Goal: Task Accomplishment & Management: Manage account settings

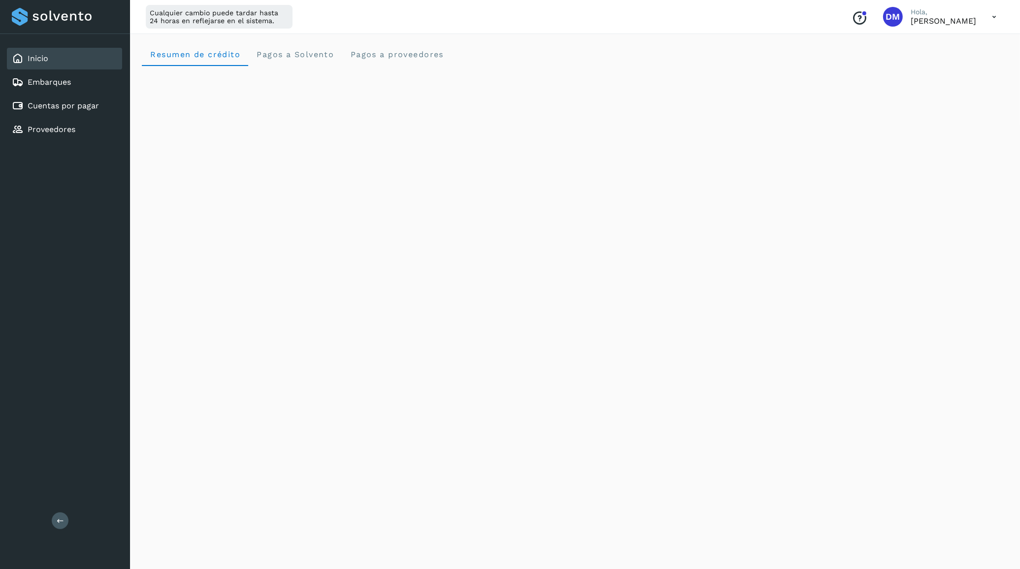
click at [46, 101] on link "Cuentas por pagar" at bounding box center [63, 105] width 71 height 9
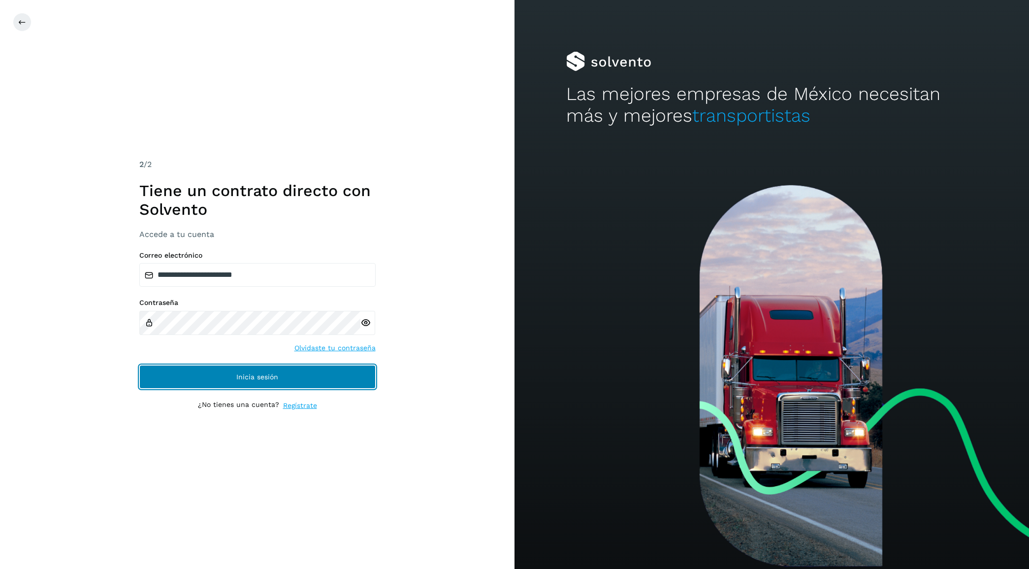
click at [303, 382] on button "Inicia sesión" at bounding box center [257, 377] width 236 height 24
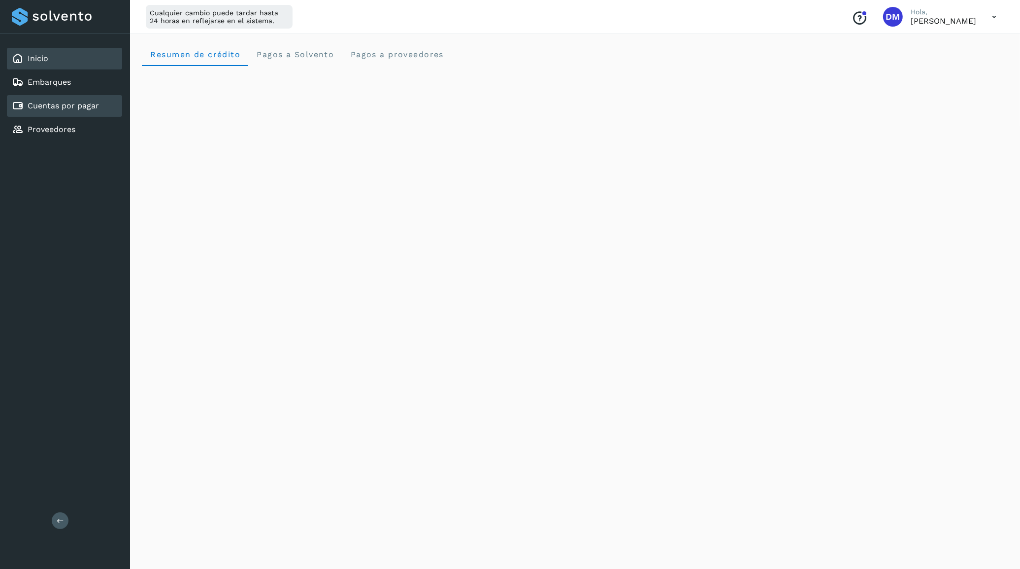
click at [47, 101] on link "Cuentas por pagar" at bounding box center [63, 105] width 71 height 9
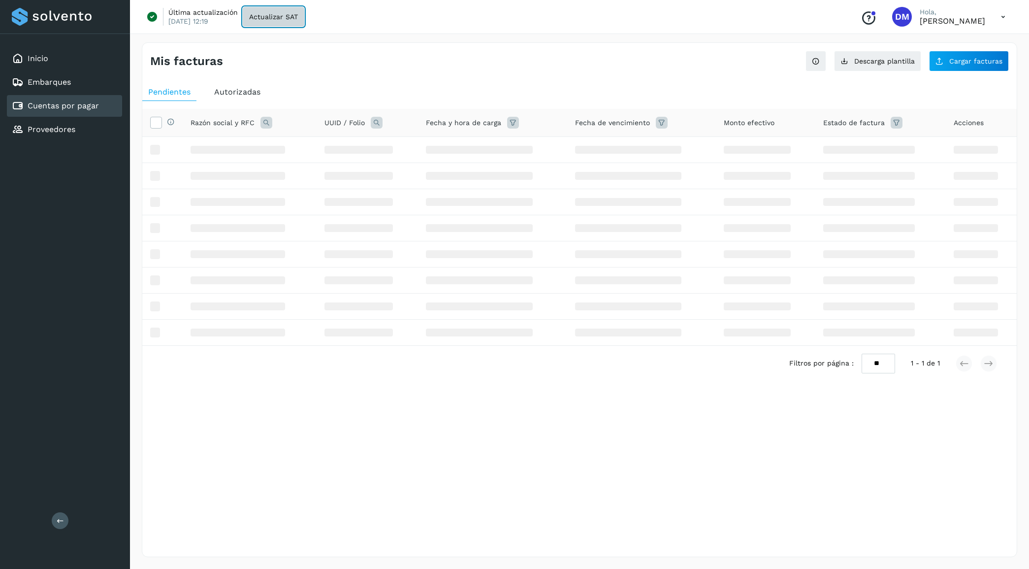
click at [274, 10] on button "Actualizar SAT" at bounding box center [274, 17] width 62 height 20
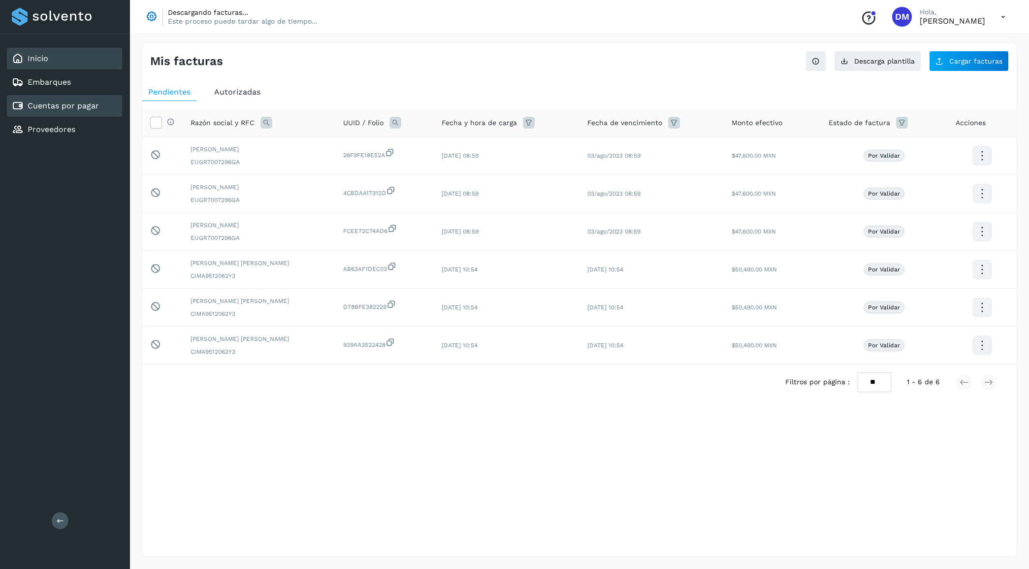
click at [54, 53] on div "Inicio" at bounding box center [64, 59] width 115 height 22
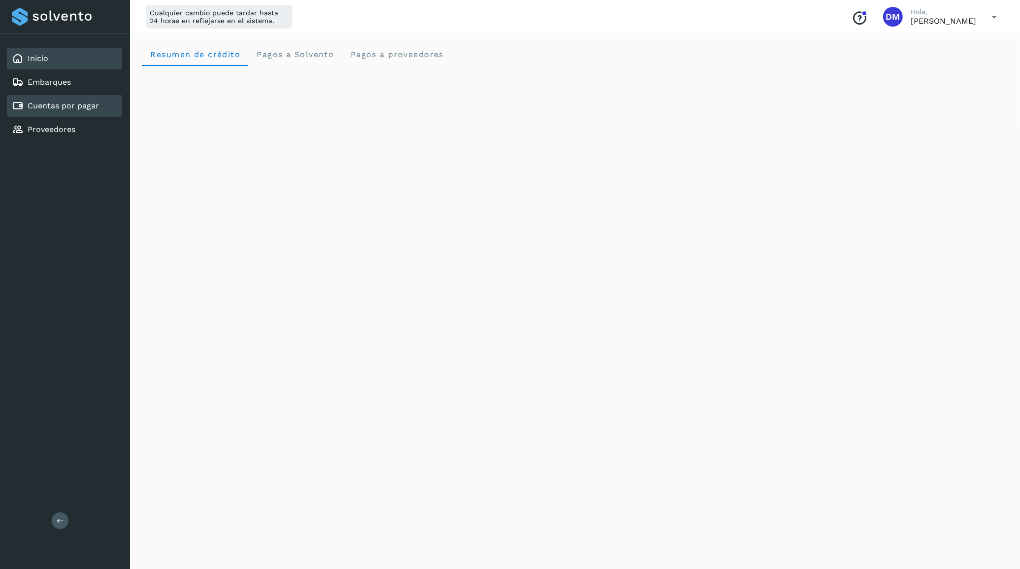
click at [80, 101] on link "Cuentas por pagar" at bounding box center [63, 105] width 71 height 9
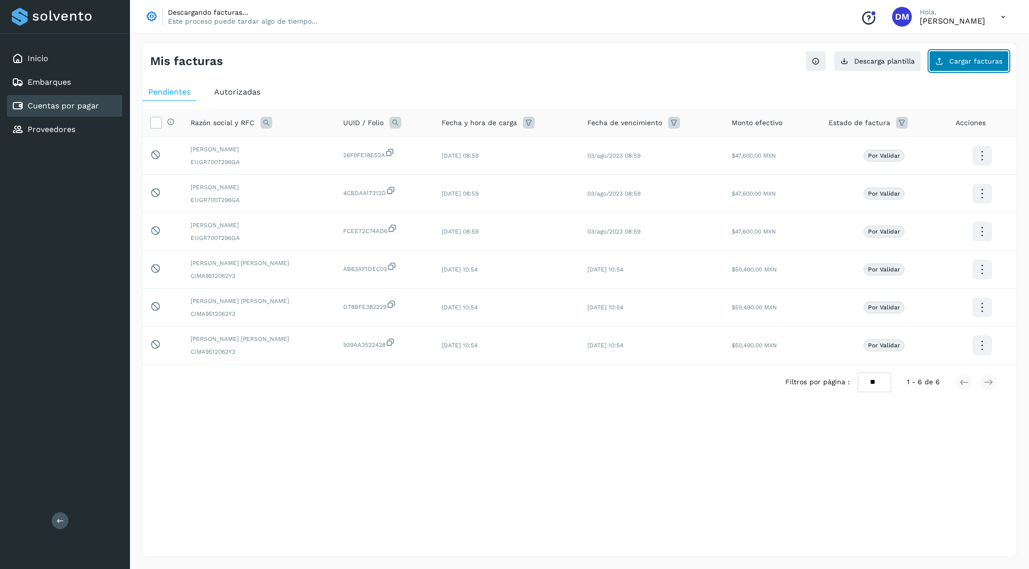
click at [982, 56] on button "Cargar facturas" at bounding box center [969, 61] width 80 height 21
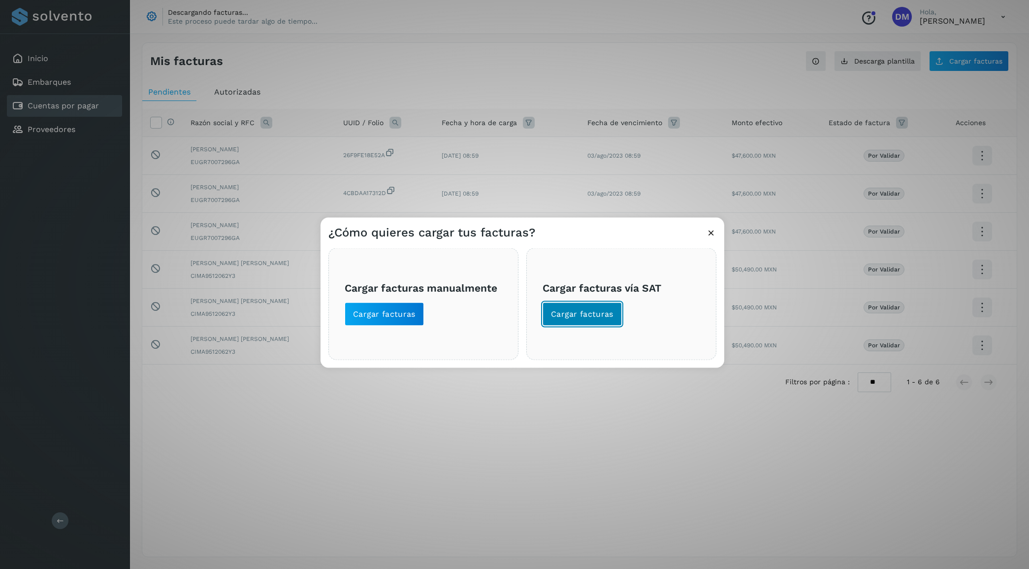
click at [582, 314] on span "Cargar facturas" at bounding box center [582, 313] width 63 height 11
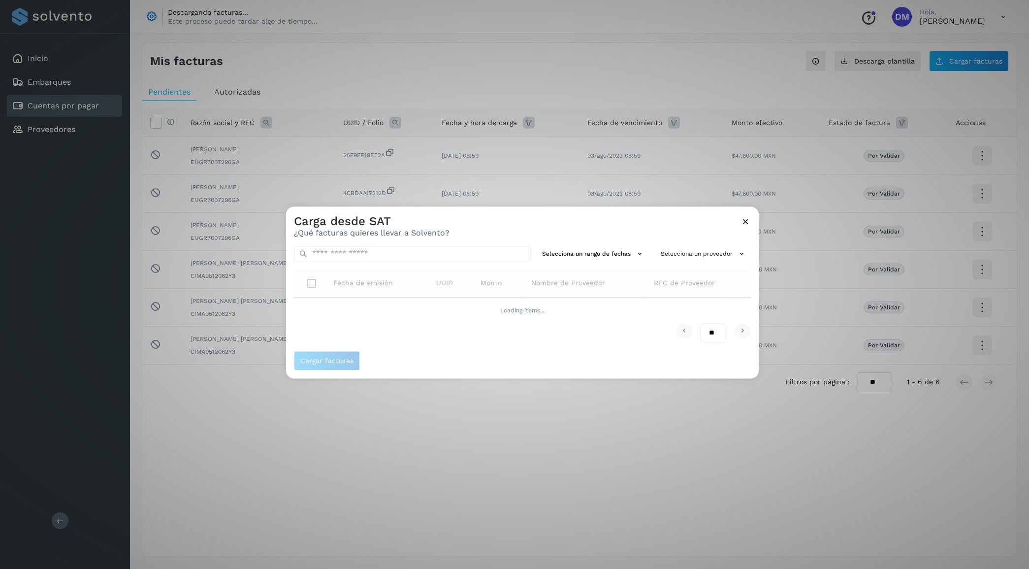
click at [742, 217] on icon at bounding box center [746, 221] width 10 height 10
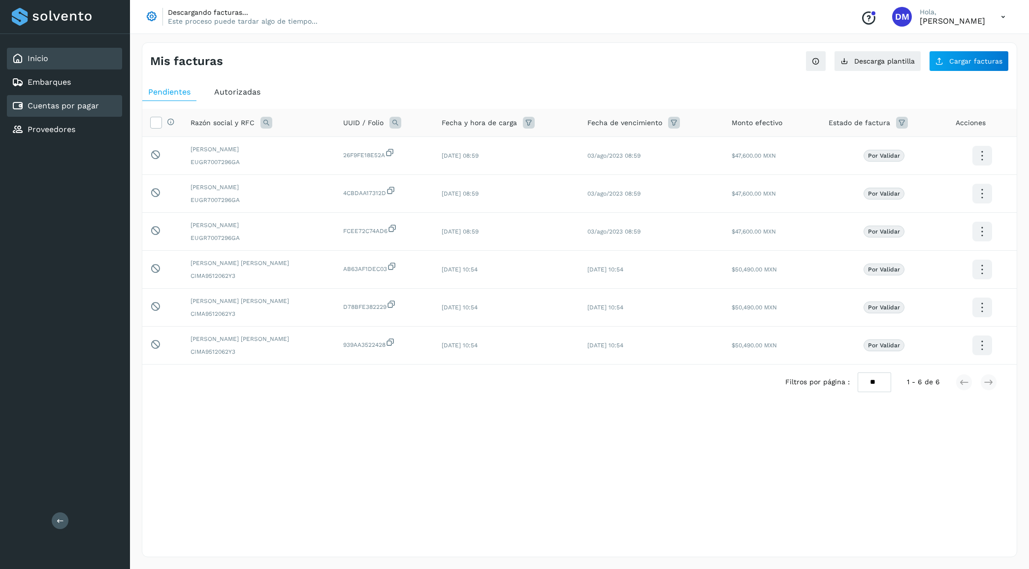
click at [54, 61] on div "Inicio" at bounding box center [64, 59] width 115 height 22
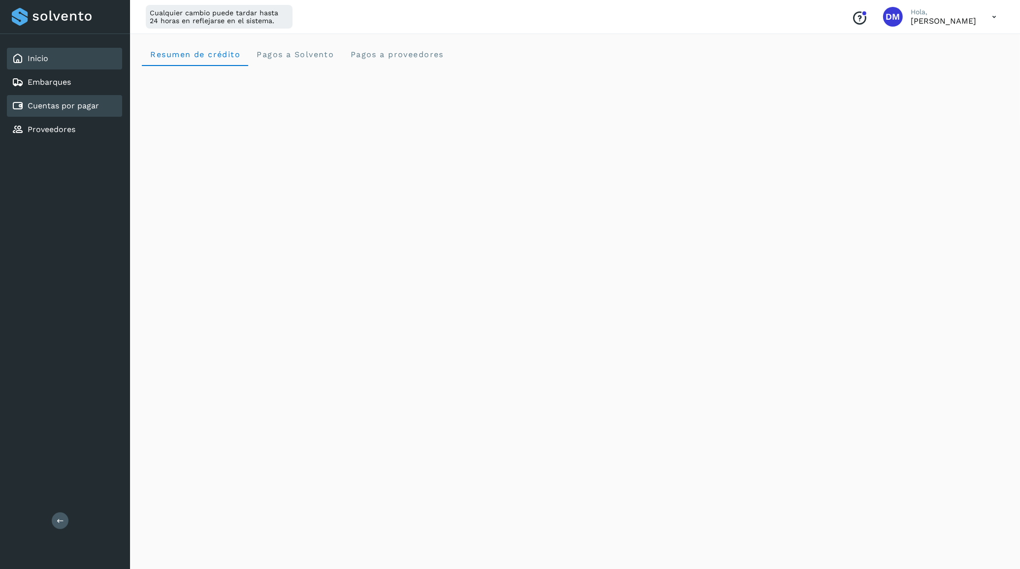
click at [72, 101] on link "Cuentas por pagar" at bounding box center [63, 105] width 71 height 9
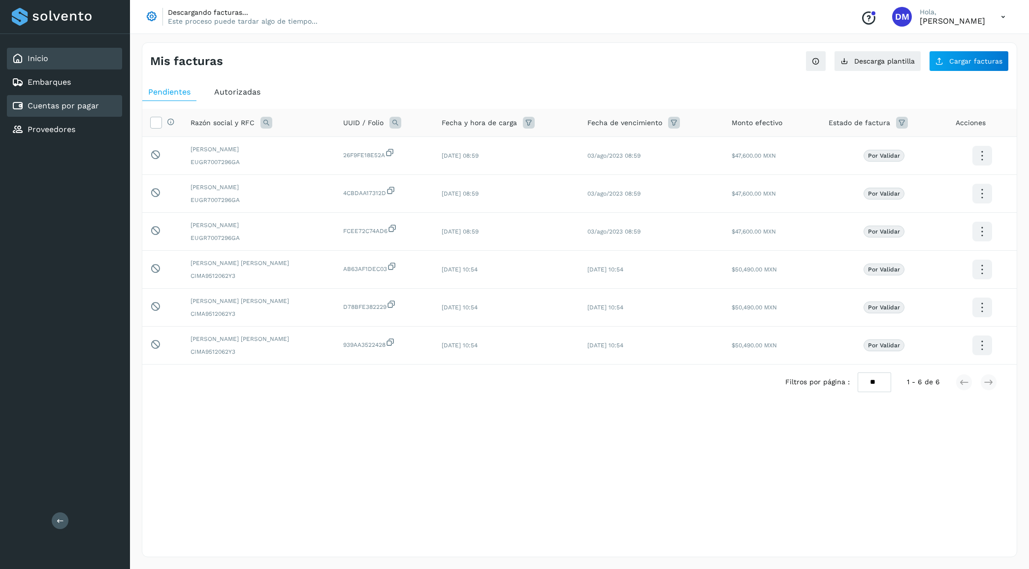
click at [57, 58] on div "Inicio" at bounding box center [64, 59] width 115 height 22
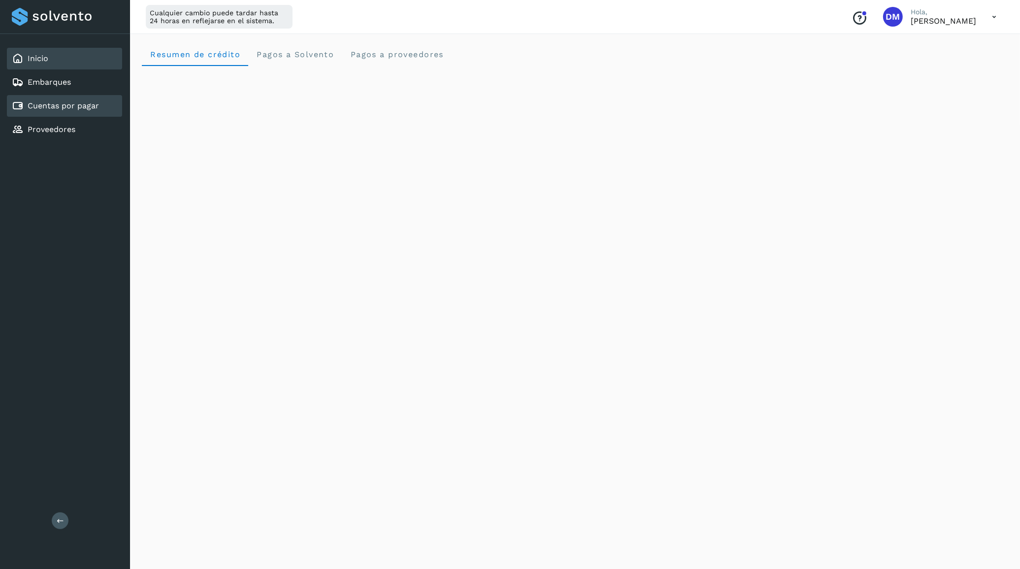
click at [90, 104] on link "Cuentas por pagar" at bounding box center [63, 105] width 71 height 9
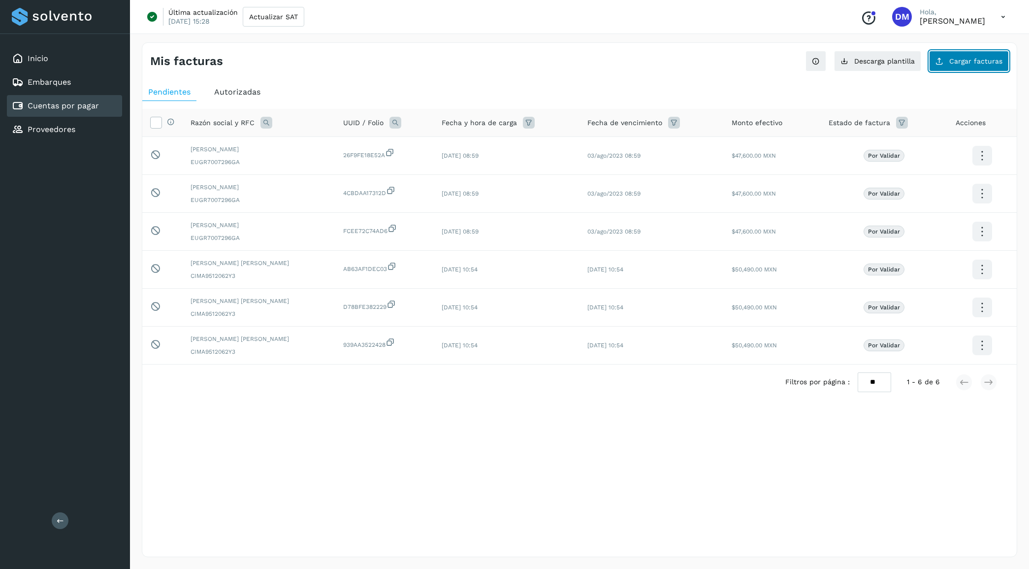
click at [981, 59] on span "Cargar facturas" at bounding box center [975, 61] width 53 height 7
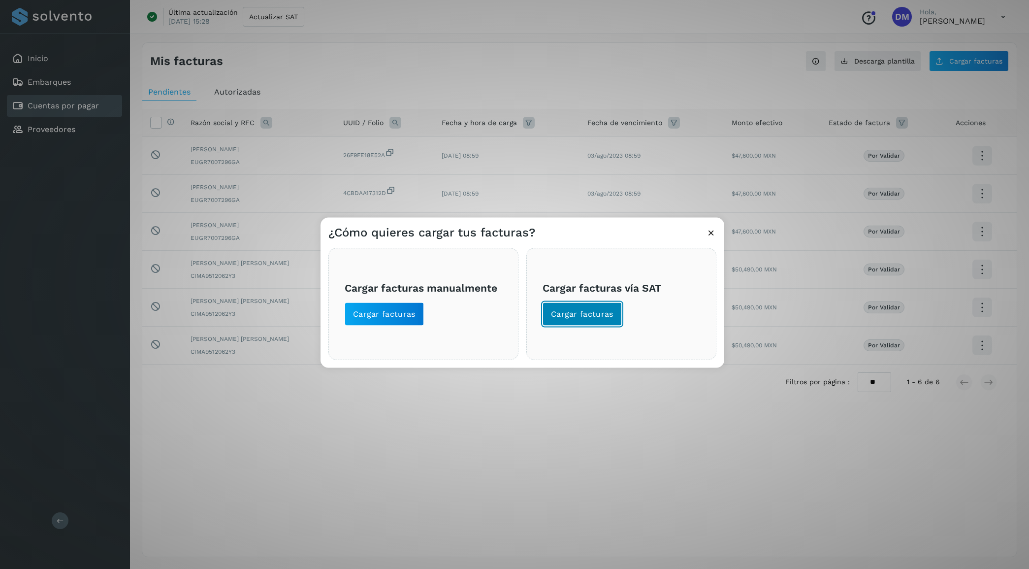
click at [589, 313] on span "Cargar facturas" at bounding box center [582, 313] width 63 height 11
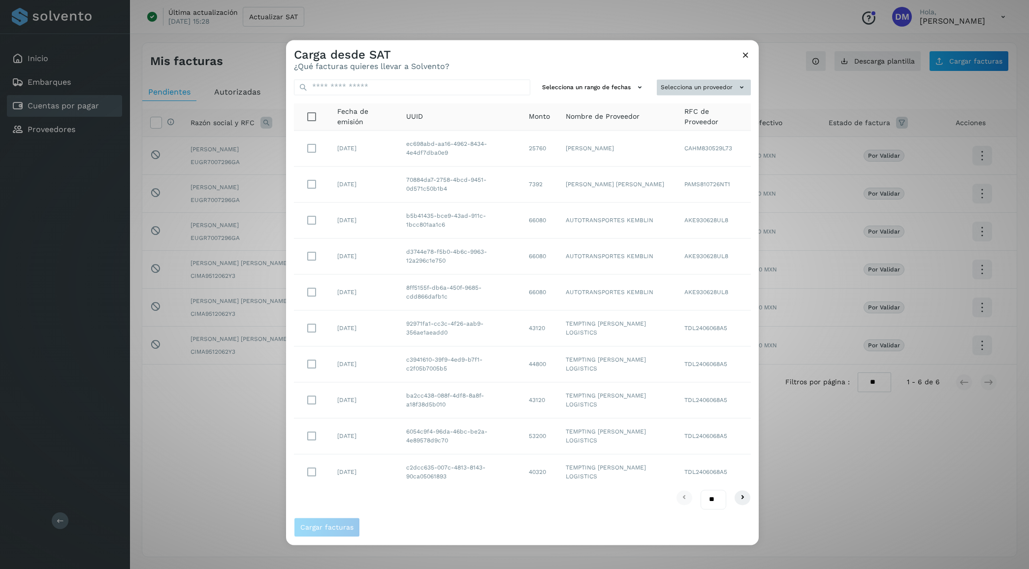
click at [683, 85] on button "Selecciona un proveedor" at bounding box center [704, 87] width 94 height 16
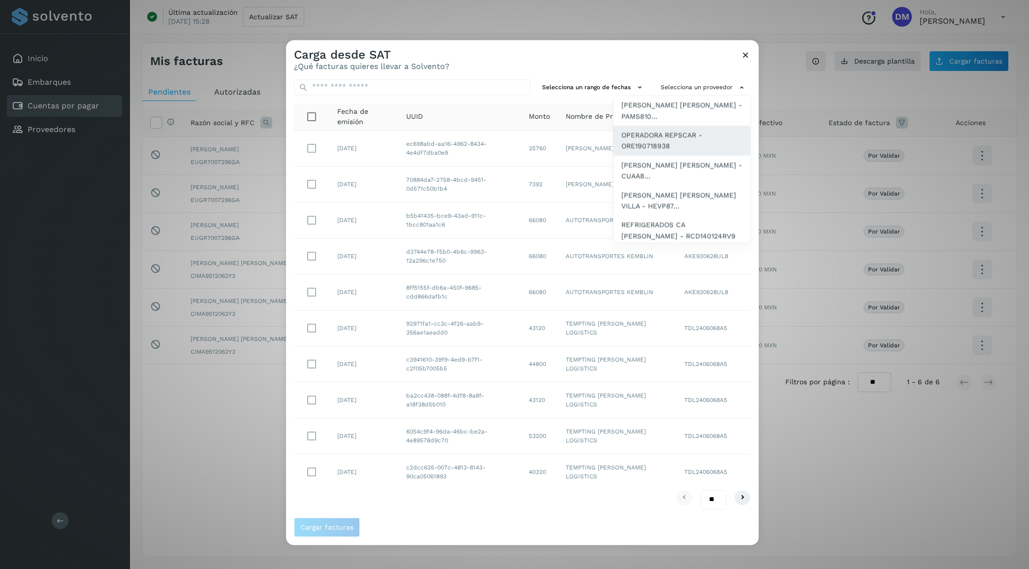
scroll to position [185, 0]
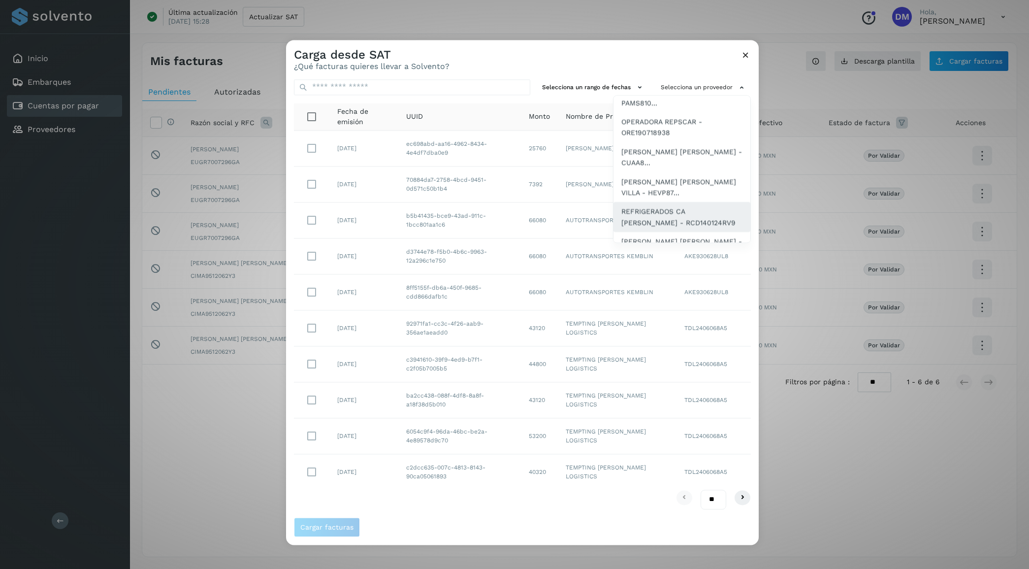
click at [663, 213] on span "REFRIGERADOS CA [PERSON_NAME] - RCD140124RV9" at bounding box center [681, 217] width 121 height 22
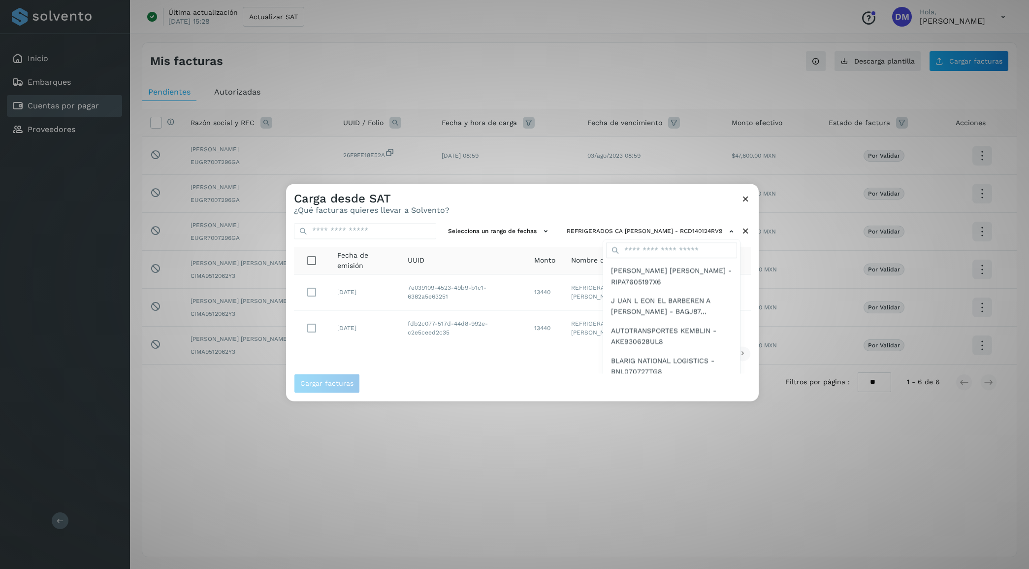
click at [489, 202] on div at bounding box center [800, 468] width 1029 height 569
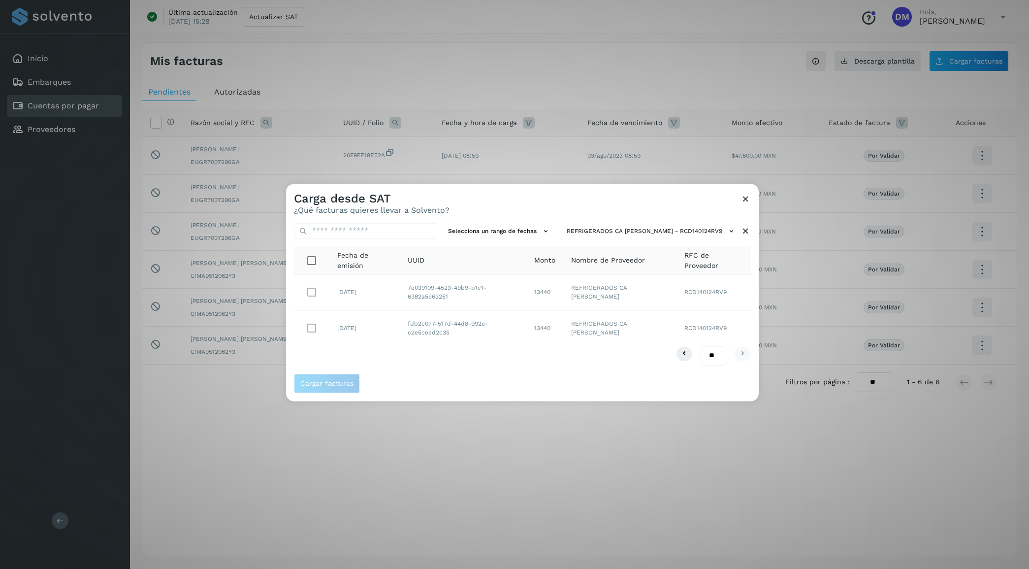
click at [743, 229] on icon at bounding box center [746, 231] width 10 height 10
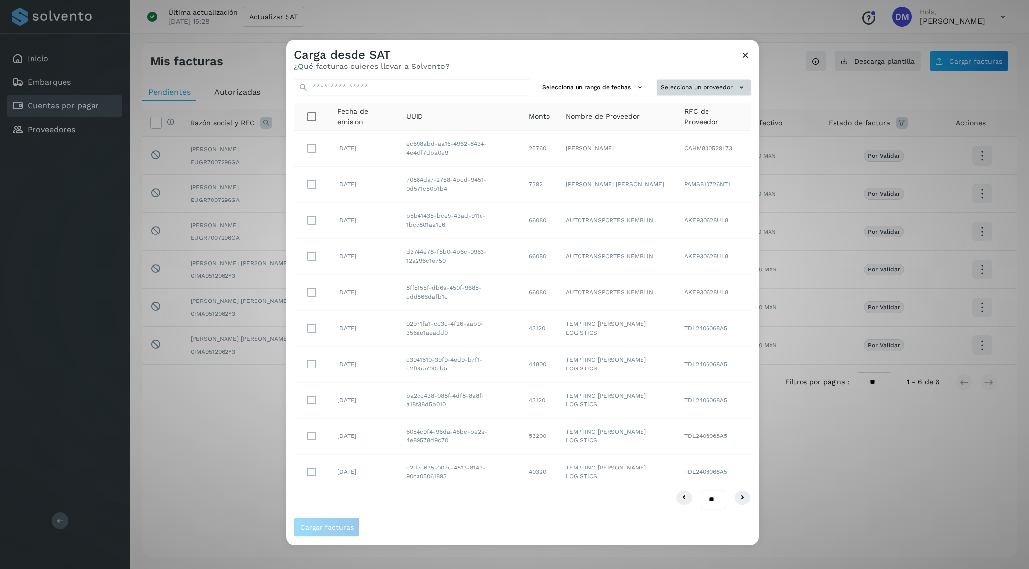
click at [715, 85] on button "Selecciona un proveedor" at bounding box center [704, 87] width 94 height 16
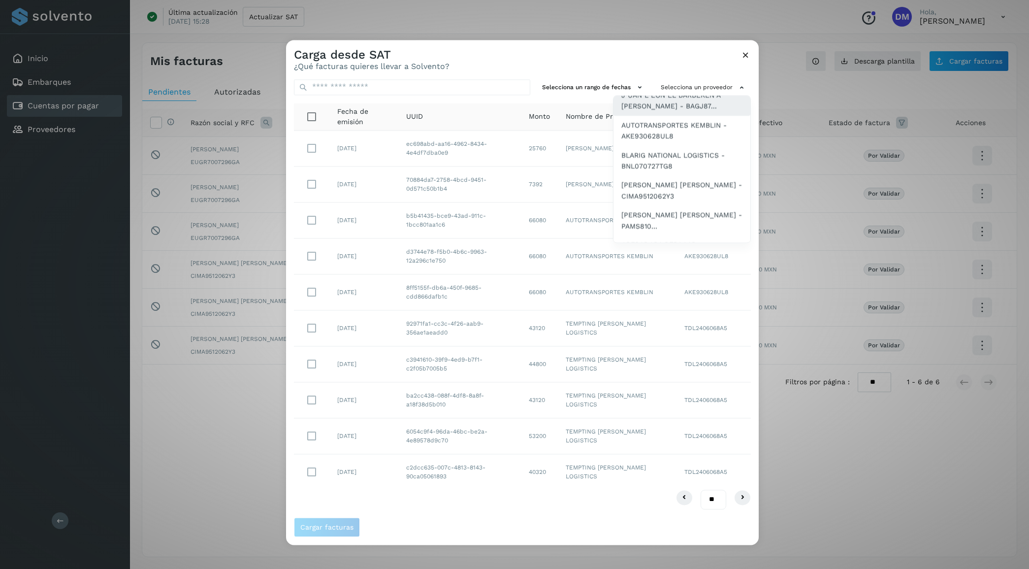
scroll to position [123, 0]
click at [667, 156] on span "[PERSON_NAME] [PERSON_NAME] - PAMS810..." at bounding box center [681, 159] width 121 height 22
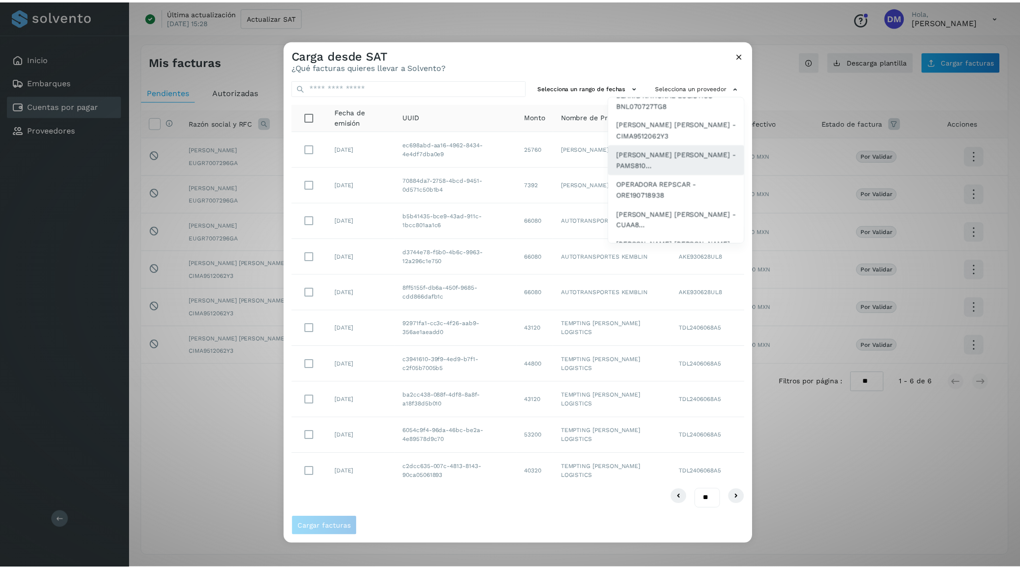
scroll to position [0, 0]
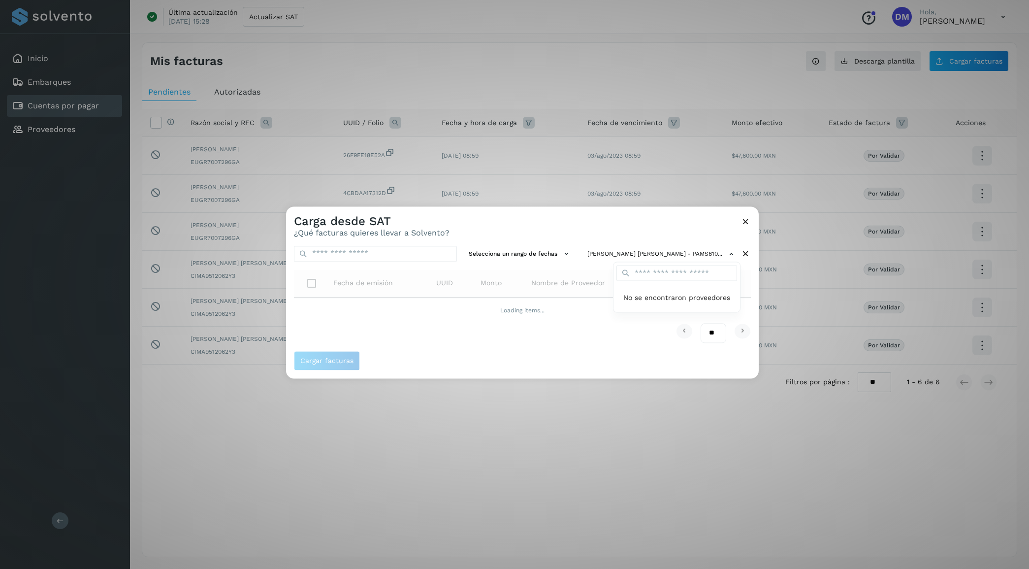
click at [659, 219] on div at bounding box center [800, 490] width 1029 height 569
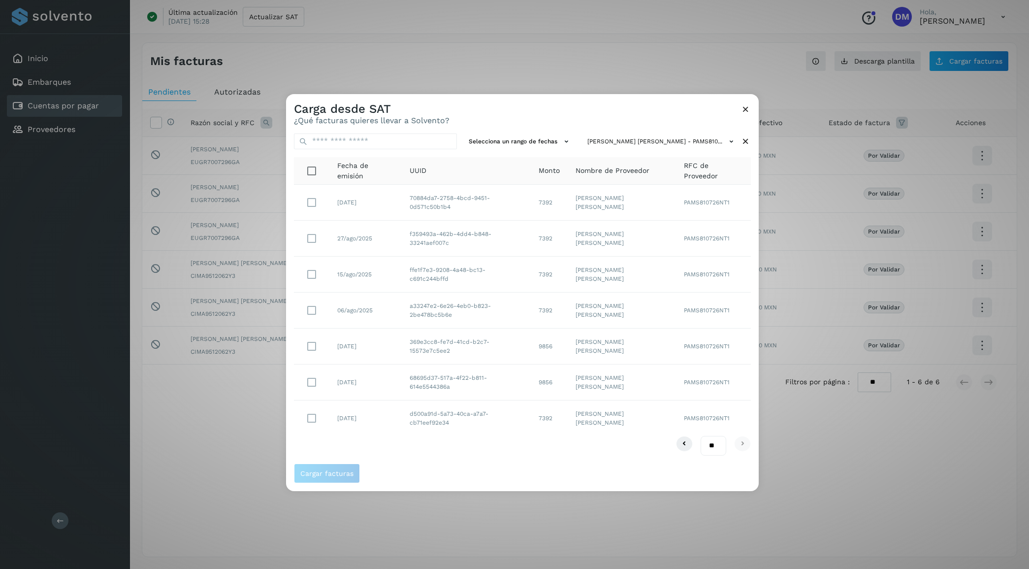
click at [744, 103] on icon at bounding box center [746, 108] width 10 height 10
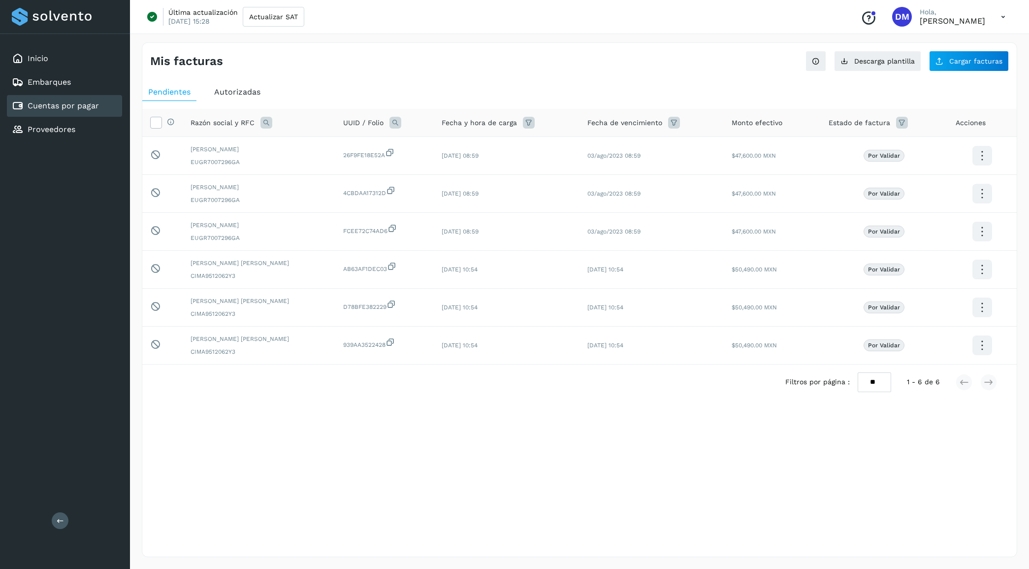
click at [240, 86] on div "Autorizadas" at bounding box center [237, 92] width 58 height 18
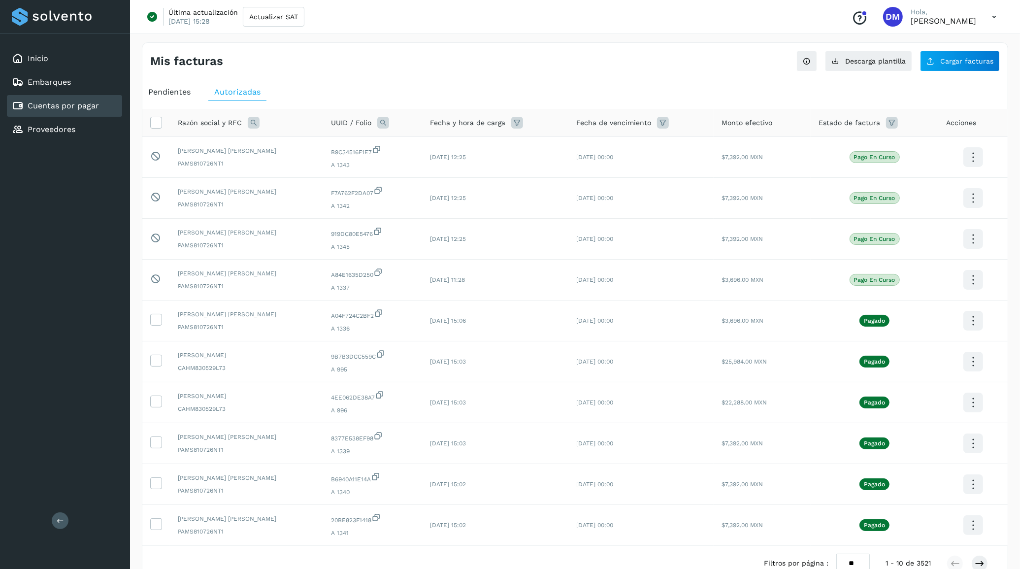
click at [70, 267] on div "Inicio Embarques Cuentas por pagar Proveedores Salir" at bounding box center [65, 284] width 130 height 569
click at [80, 308] on div "Inicio Embarques Cuentas por pagar Proveedores Salir" at bounding box center [65, 284] width 130 height 569
drag, startPoint x: 45, startPoint y: 191, endPoint x: 54, endPoint y: 188, distance: 9.5
click at [45, 191] on div "Inicio Embarques Cuentas por pagar Proveedores Salir" at bounding box center [65, 284] width 130 height 569
click at [954, 62] on span "Cargar facturas" at bounding box center [966, 61] width 53 height 7
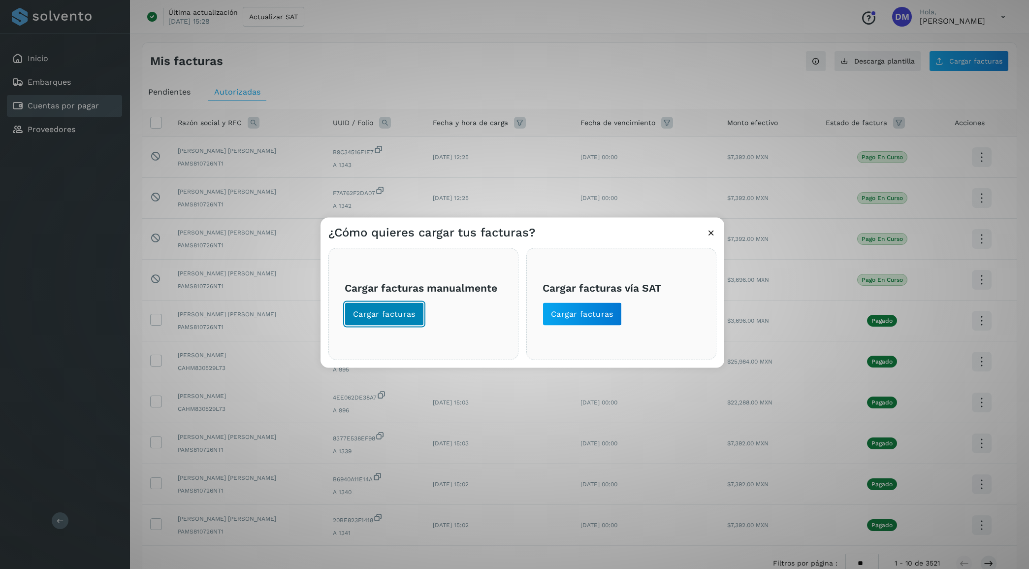
click at [392, 313] on span "Cargar facturas" at bounding box center [384, 313] width 63 height 11
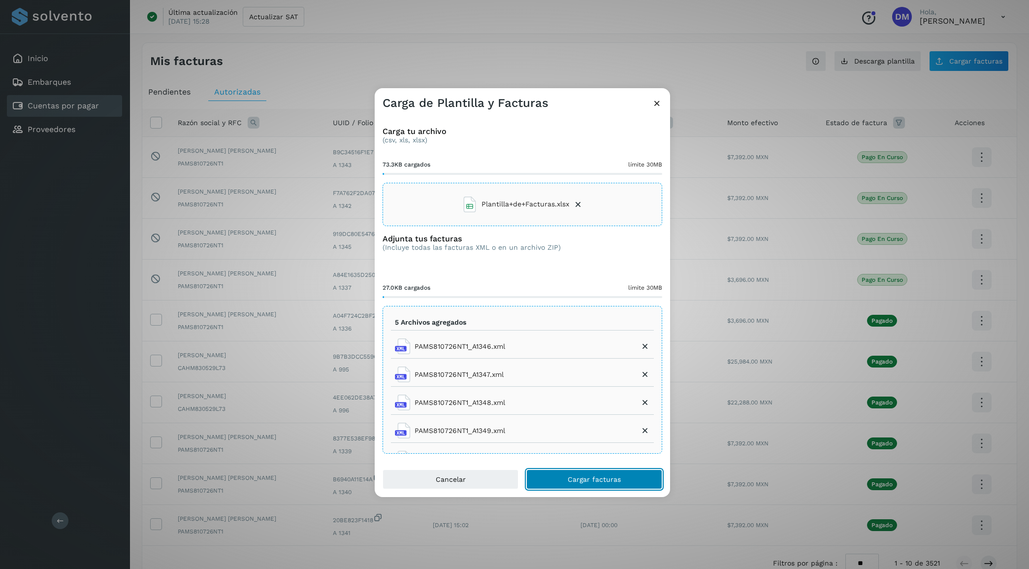
click at [585, 478] on span "Cargar facturas" at bounding box center [594, 479] width 53 height 7
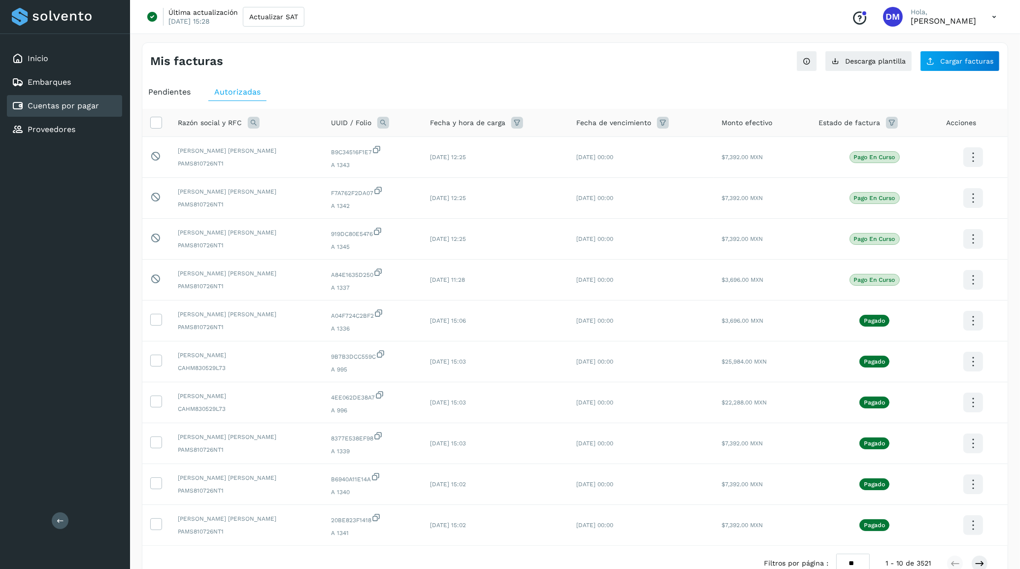
click at [180, 92] on span "Pendientes" at bounding box center [169, 91] width 42 height 9
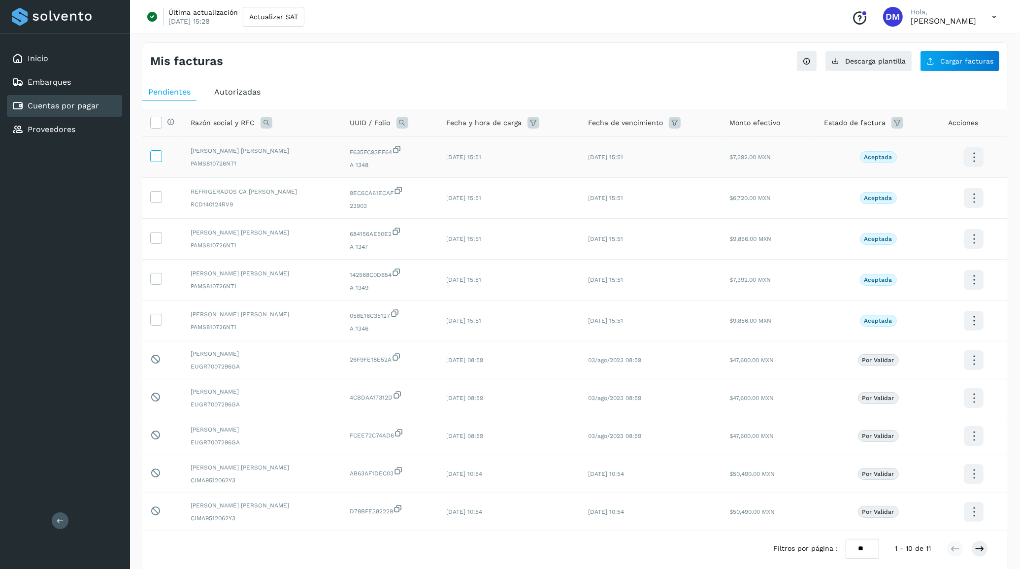
click at [157, 158] on icon at bounding box center [156, 155] width 10 height 10
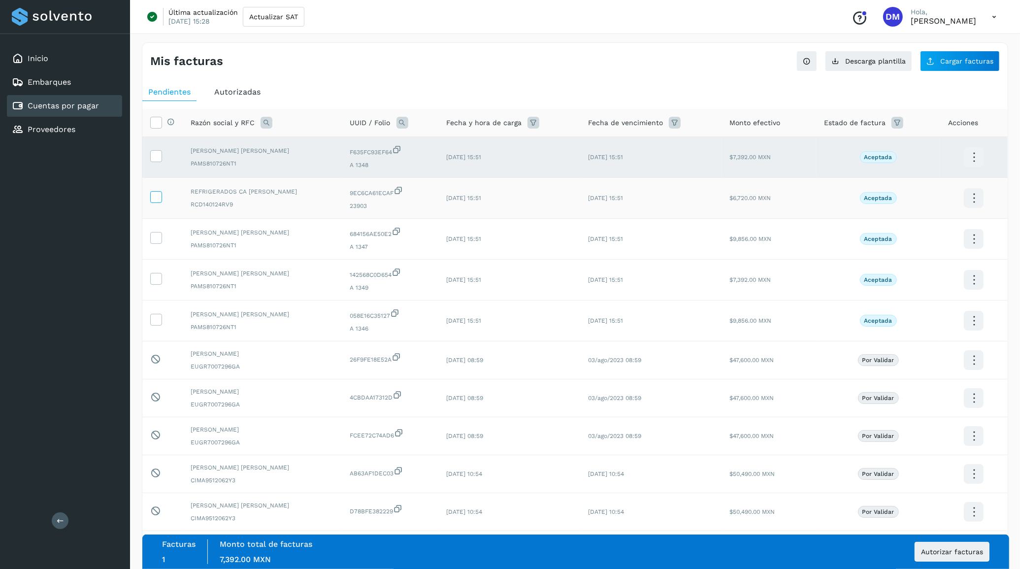
click at [154, 197] on icon at bounding box center [156, 196] width 10 height 10
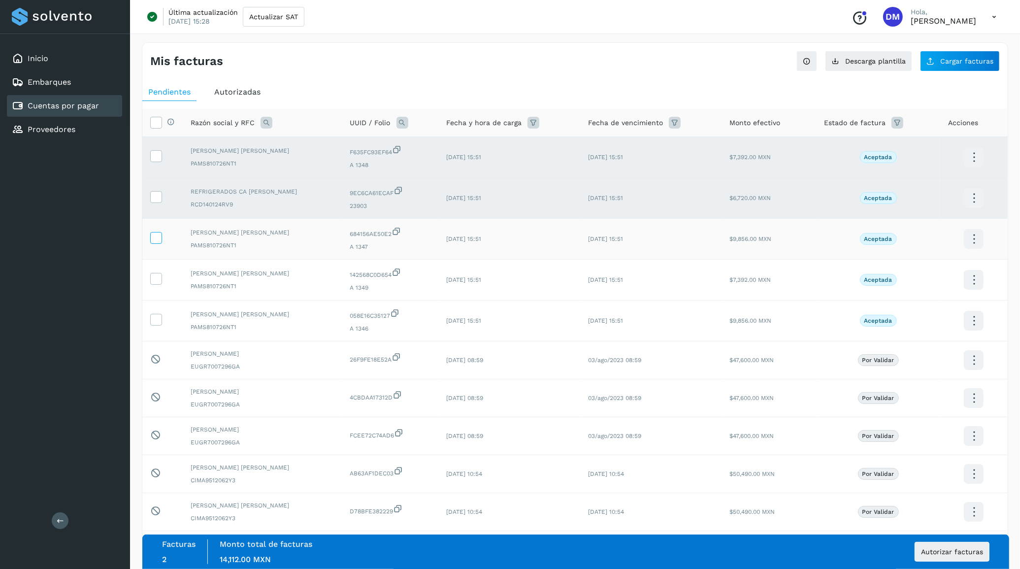
click at [152, 242] on icon at bounding box center [156, 237] width 10 height 10
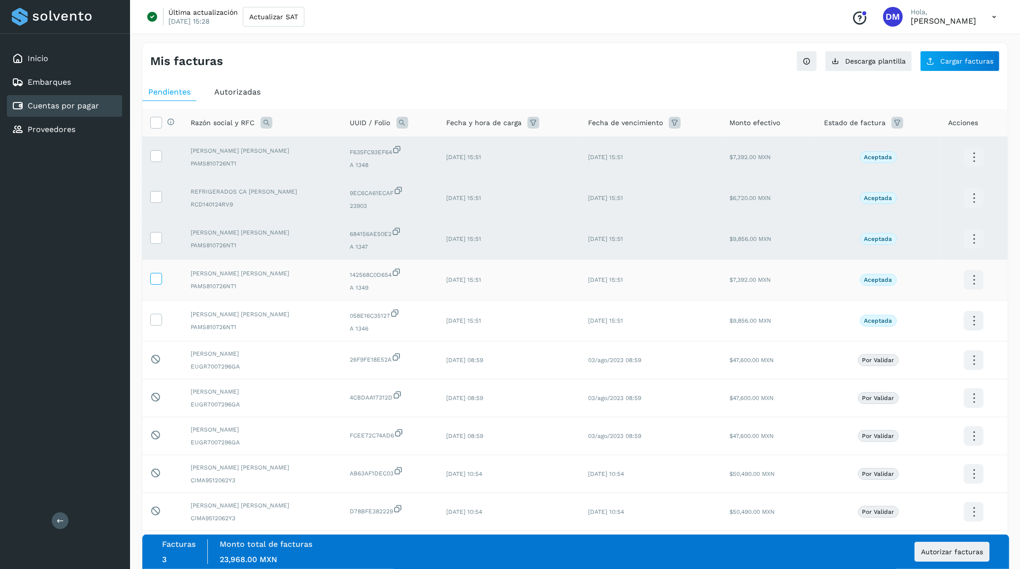
click at [154, 276] on icon at bounding box center [156, 278] width 10 height 10
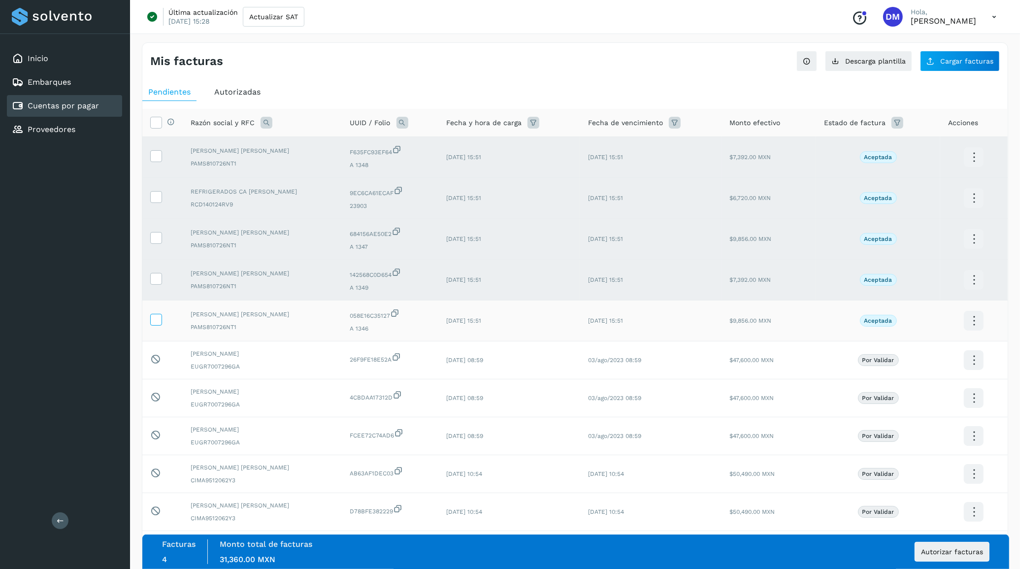
click at [156, 317] on icon at bounding box center [156, 319] width 10 height 10
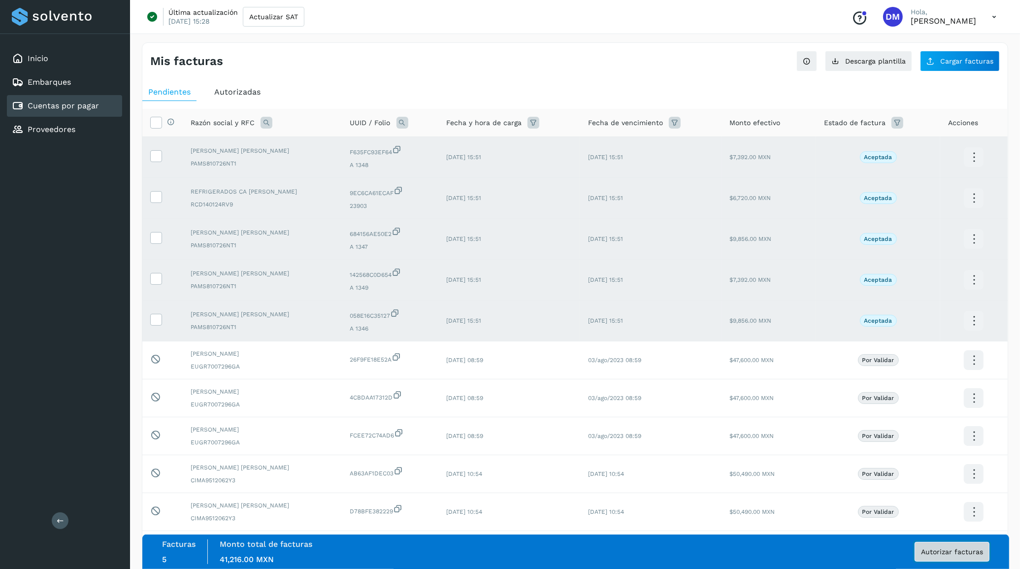
click at [955, 548] on span "Autorizar facturas" at bounding box center [952, 551] width 62 height 7
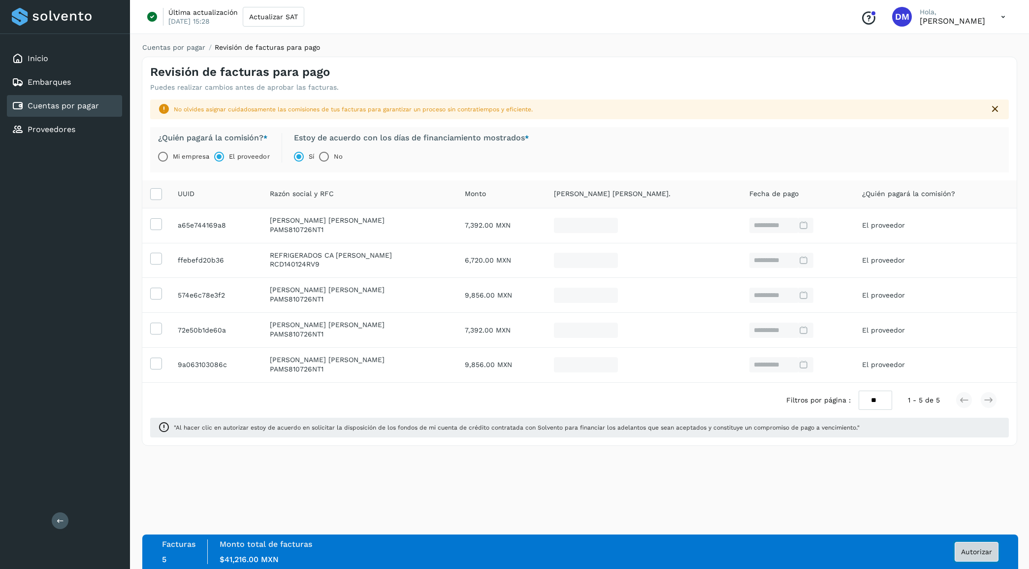
click at [976, 549] on span "Autorizar" at bounding box center [976, 551] width 31 height 7
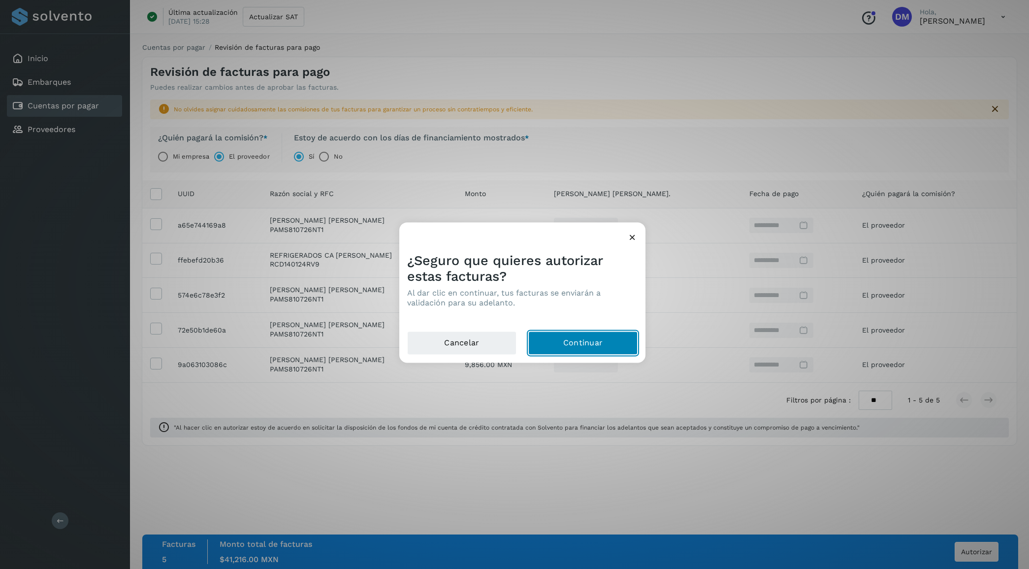
click at [589, 337] on button "Continuar" at bounding box center [582, 343] width 109 height 24
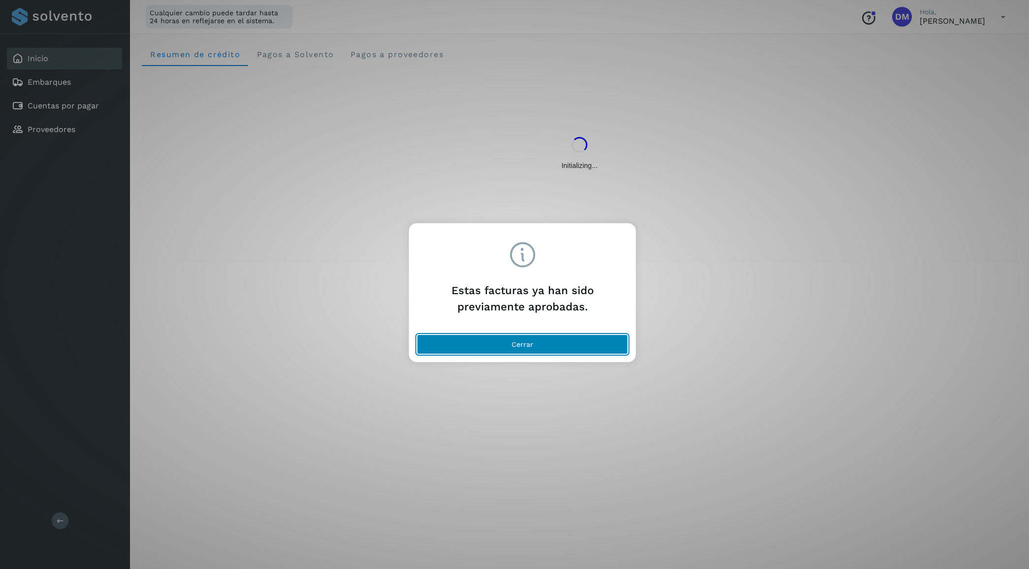
click at [510, 342] on button "Cerrar" at bounding box center [522, 344] width 211 height 20
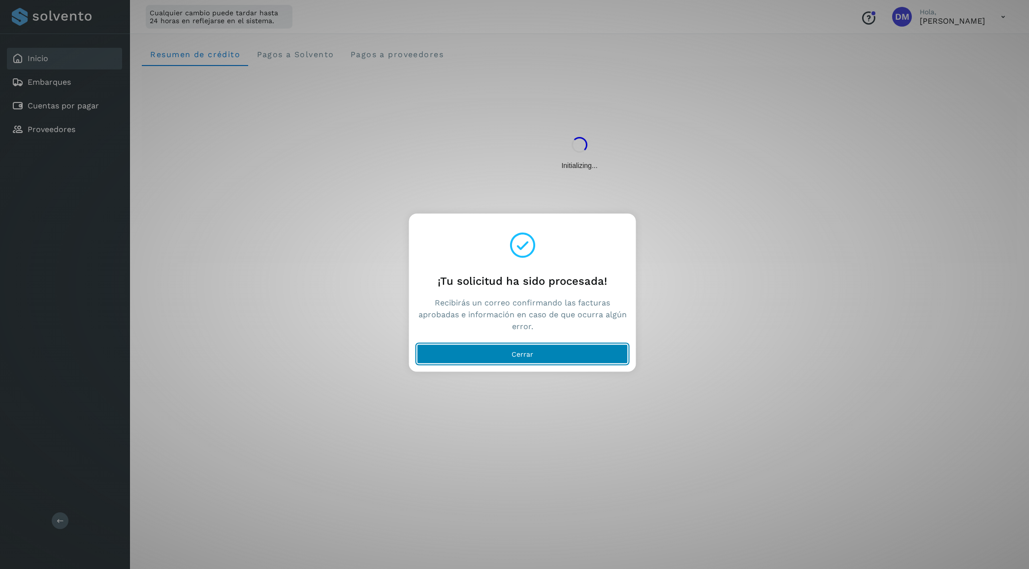
click at [515, 355] on span "Cerrar" at bounding box center [523, 353] width 22 height 7
